Goal: Task Accomplishment & Management: Manage account settings

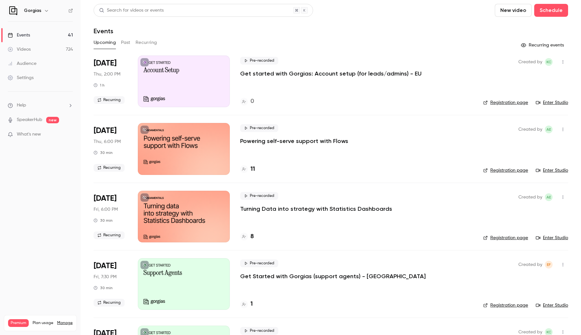
click at [44, 9] on icon "button" at bounding box center [46, 10] width 5 height 5
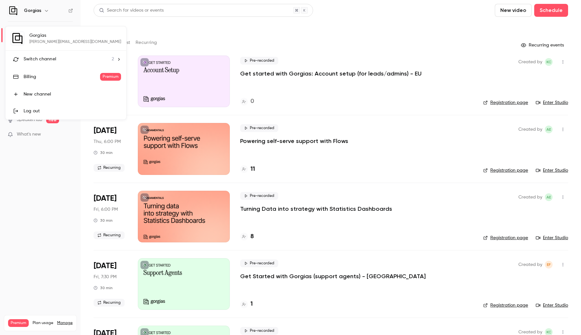
click at [41, 110] on div "Log out" at bounding box center [72, 111] width 97 height 6
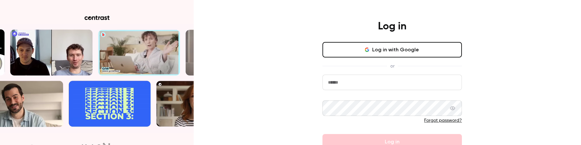
click at [348, 85] on input "email" at bounding box center [391, 81] width 139 height 15
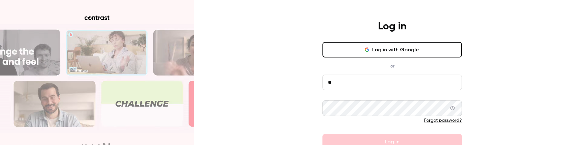
type input "*"
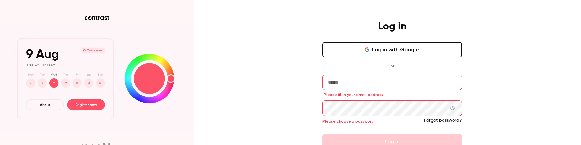
click at [345, 125] on div "Please choose a password" at bounding box center [391, 122] width 139 height 10
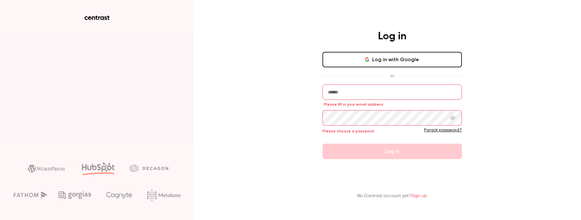
click at [419, 198] on link "Sign up" at bounding box center [419, 196] width 16 height 5
